Goal: Task Accomplishment & Management: Manage account settings

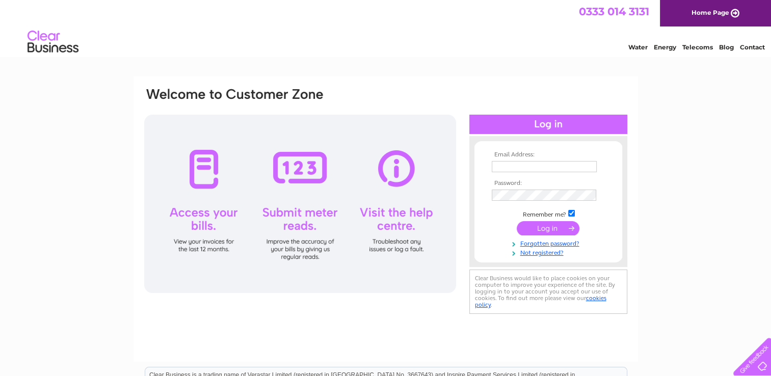
type input "[EMAIL_ADDRESS][DOMAIN_NAME]"
click at [544, 228] on input "submit" at bounding box center [547, 228] width 63 height 14
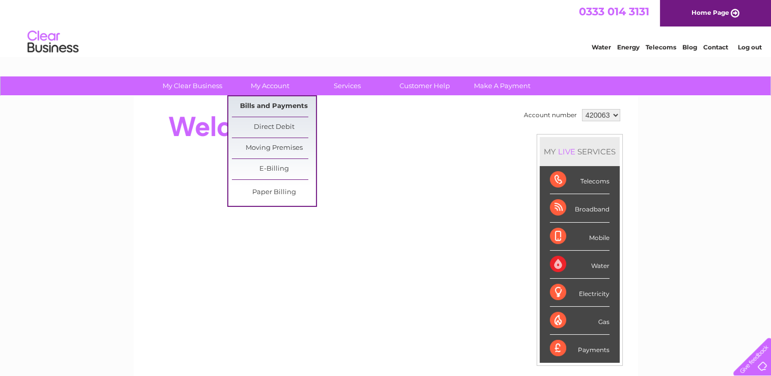
click at [271, 105] on link "Bills and Payments" at bounding box center [274, 106] width 84 height 20
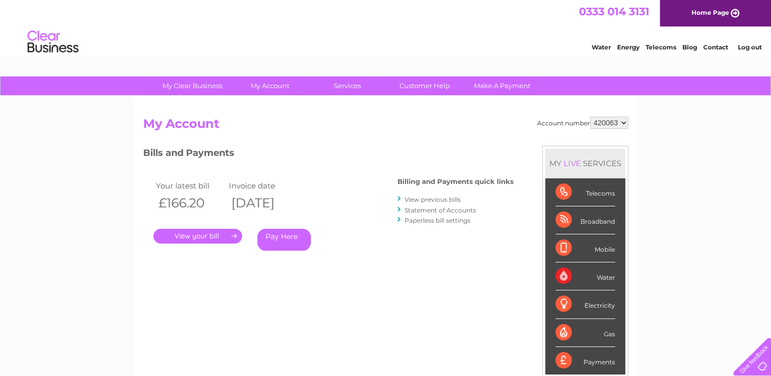
click at [189, 235] on link "." at bounding box center [197, 236] width 89 height 15
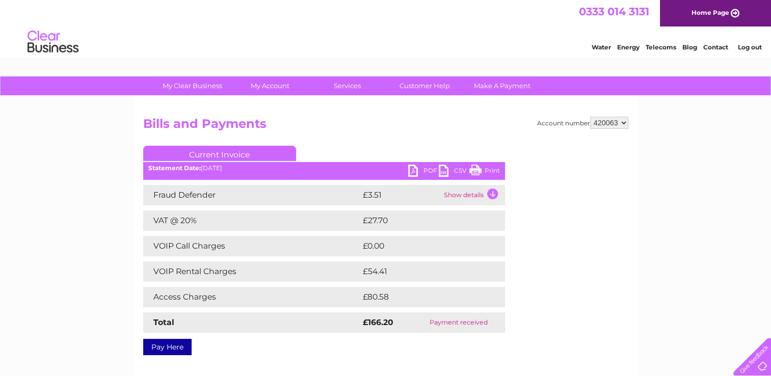
click at [414, 169] on link "PDF" at bounding box center [423, 172] width 31 height 15
